Goal: Task Accomplishment & Management: Complete application form

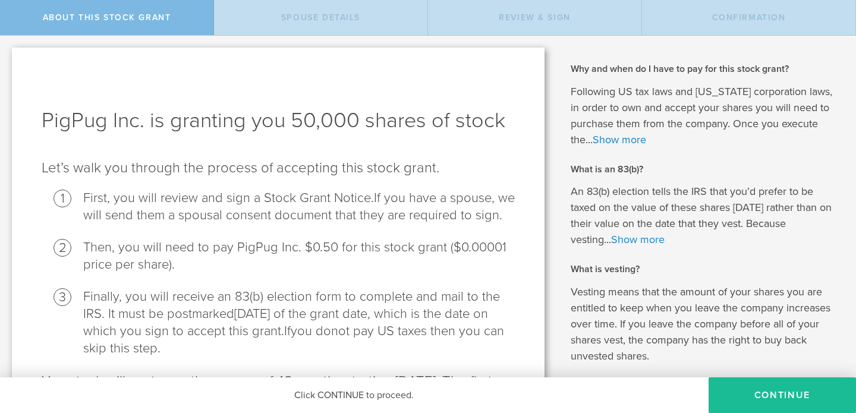
scroll to position [125, 0]
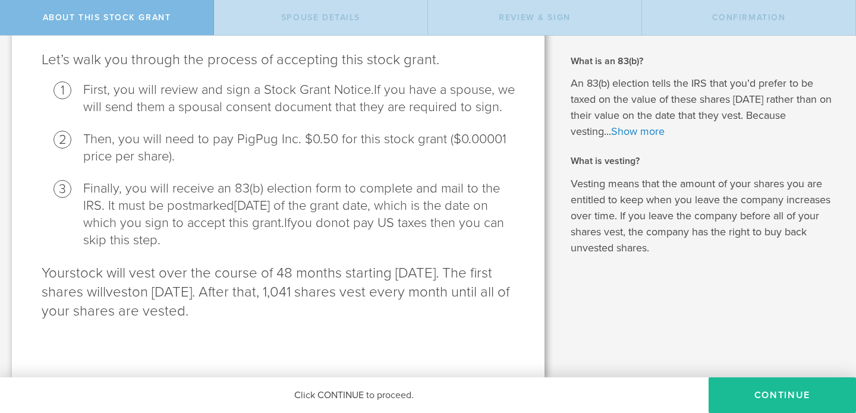
click at [341, 396] on div "Click CONTINUE to proceed." at bounding box center [354, 395] width 708 height 36
click at [777, 396] on button "CONTINUE" at bounding box center [781, 395] width 147 height 36
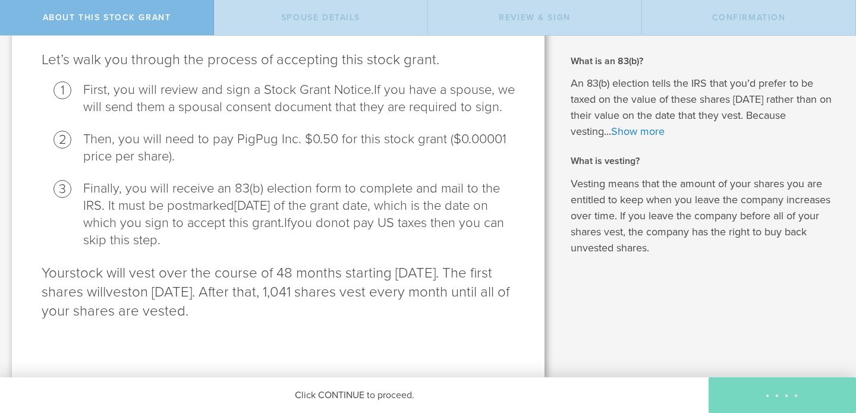
scroll to position [0, 0]
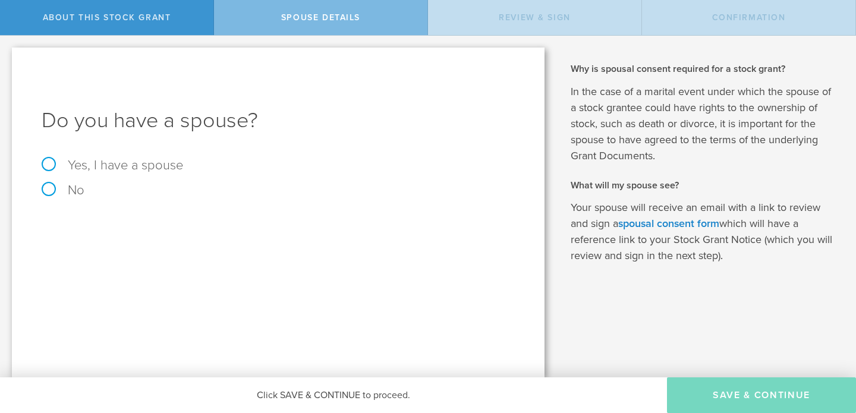
click at [47, 165] on label "Yes, I have a spouse" at bounding box center [278, 165] width 473 height 13
click at [8, 55] on input "Yes, I have a spouse" at bounding box center [4, 45] width 8 height 19
radio input "true"
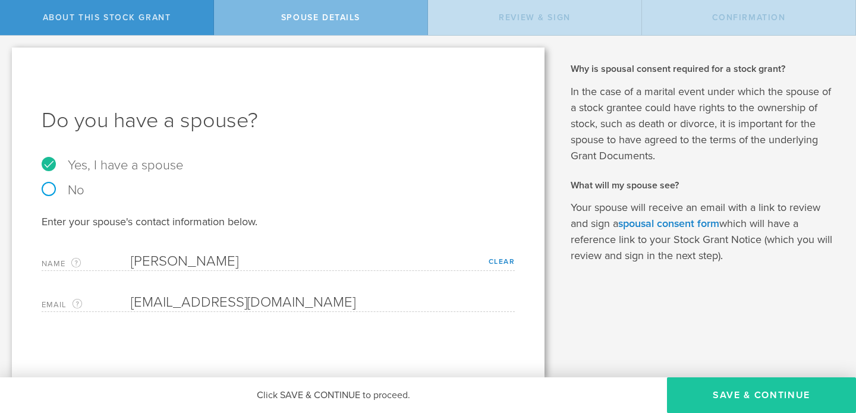
click at [773, 400] on button "Save & Continue" at bounding box center [761, 395] width 189 height 36
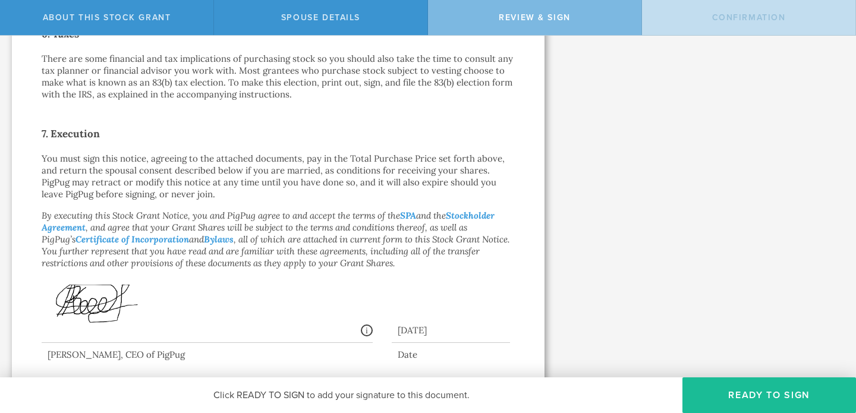
scroll to position [923, 0]
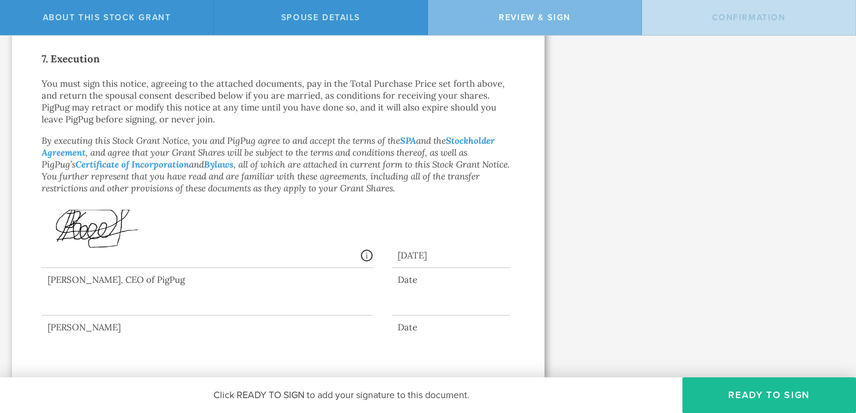
drag, startPoint x: 69, startPoint y: 292, endPoint x: 49, endPoint y: 314, distance: 29.0
click at [49, 314] on div at bounding box center [207, 292] width 331 height 48
click at [745, 386] on button "Ready to Sign" at bounding box center [769, 395] width 174 height 36
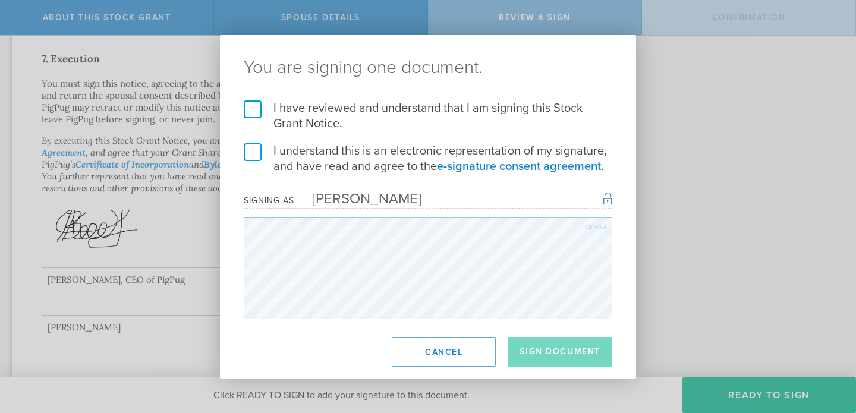
click at [255, 109] on label "I have reviewed and understand that I am signing this Stock Grant Notice." at bounding box center [428, 115] width 368 height 31
click at [0, 0] on input "I have reviewed and understand that I am signing this Stock Grant Notice." at bounding box center [0, 0] width 0 height 0
click at [251, 155] on label "I understand this is an electronic representation of my signature, and have rea…" at bounding box center [428, 158] width 368 height 31
click at [0, 0] on input "I understand this is an electronic representation of my signature, and have rea…" at bounding box center [0, 0] width 0 height 0
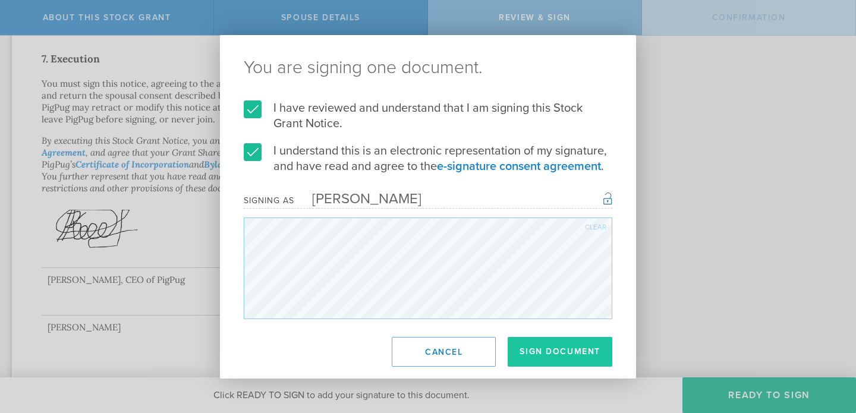
click at [566, 351] on button "Sign Document" at bounding box center [560, 352] width 105 height 30
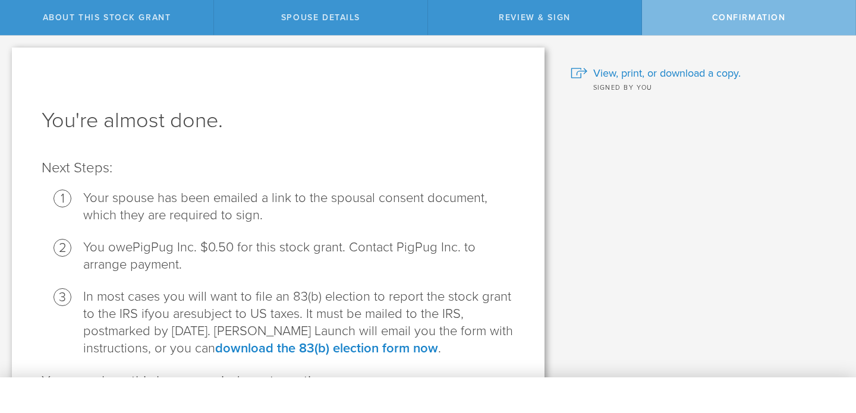
scroll to position [70, 0]
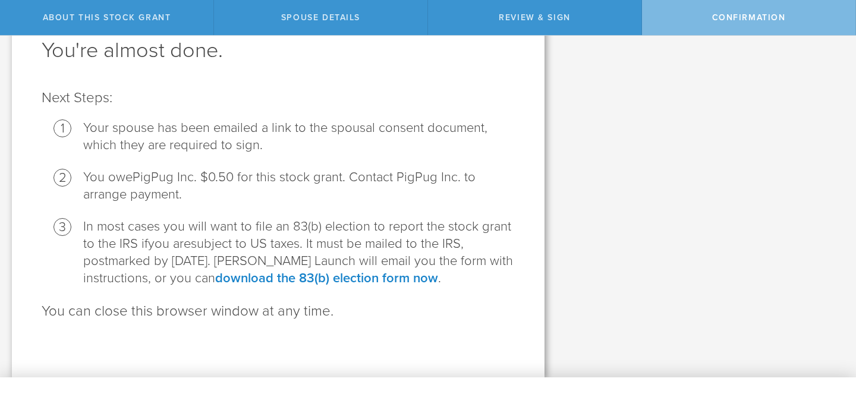
click at [533, 11] on div "Review & Sign" at bounding box center [535, 17] width 214 height 35
click at [537, 22] on span "Review & Sign" at bounding box center [535, 17] width 72 height 10
click at [412, 281] on link "download the 83(b) election form now" at bounding box center [326, 277] width 223 height 15
